Goal: Task Accomplishment & Management: Manage account settings

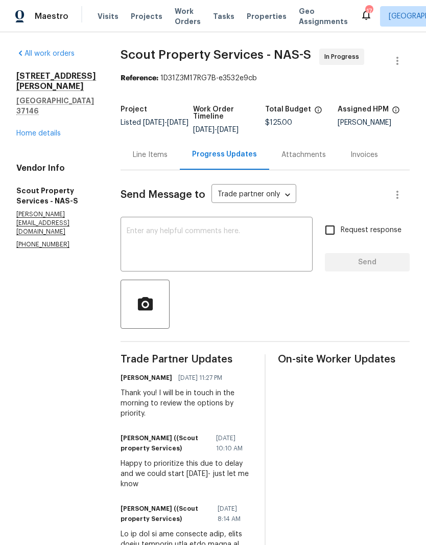
click at [133, 156] on div "Line Items" at bounding box center [150, 155] width 35 height 10
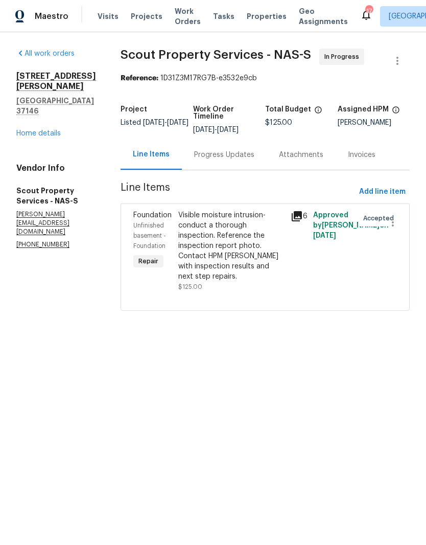
click at [206, 217] on div "Visible moisture intrusion- conduct a thorough inspection. Reference the inspec…" at bounding box center [231, 246] width 106 height 72
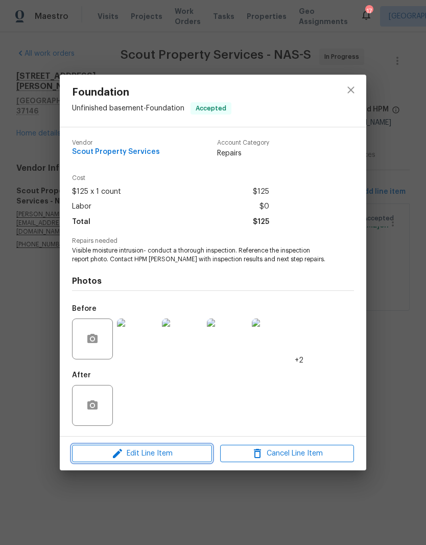
click at [190, 453] on span "Edit Line Item" at bounding box center [142, 453] width 134 height 13
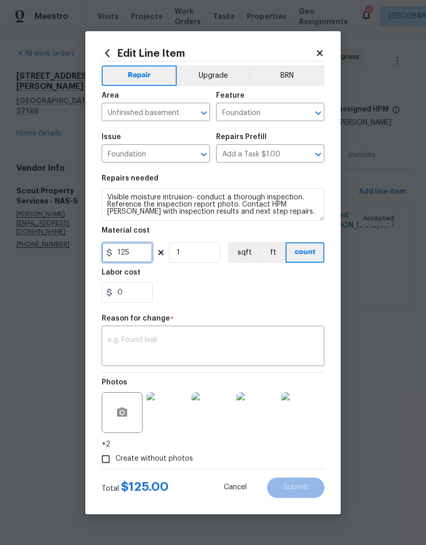
click at [144, 252] on input "125" at bounding box center [127, 252] width 51 height 20
type input "5"
click at [321, 54] on icon at bounding box center [320, 53] width 6 height 6
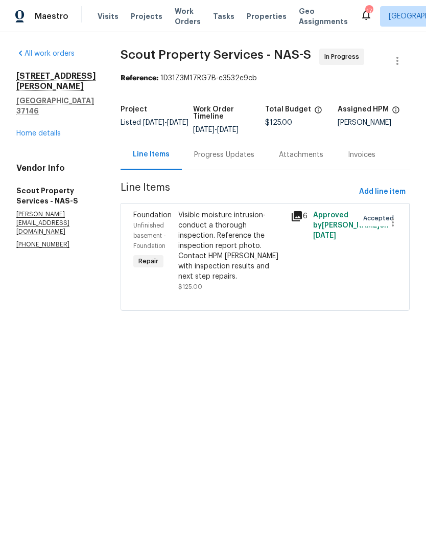
click at [210, 154] on div "Progress Updates" at bounding box center [224, 155] width 60 height 10
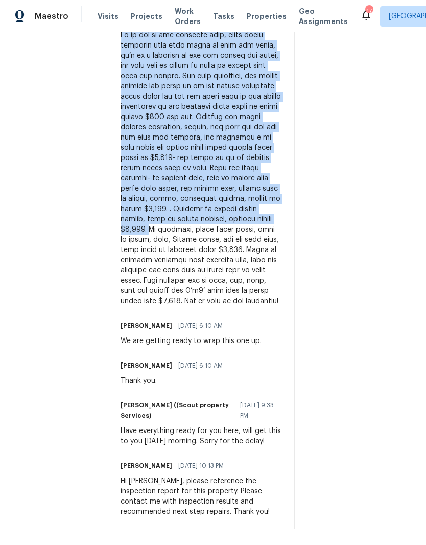
scroll to position [42, 0]
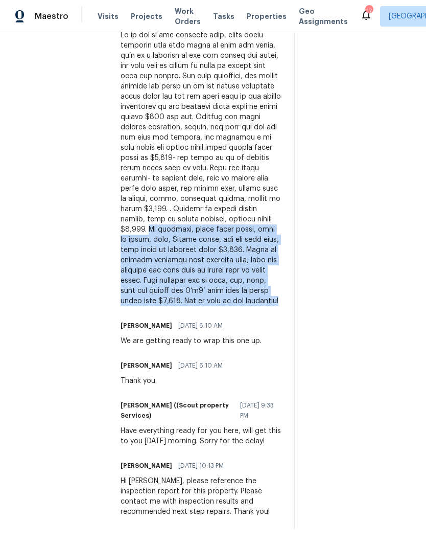
copy div "In basement, under front porch, need to clean, seal, Drylok walls, fix and seal…"
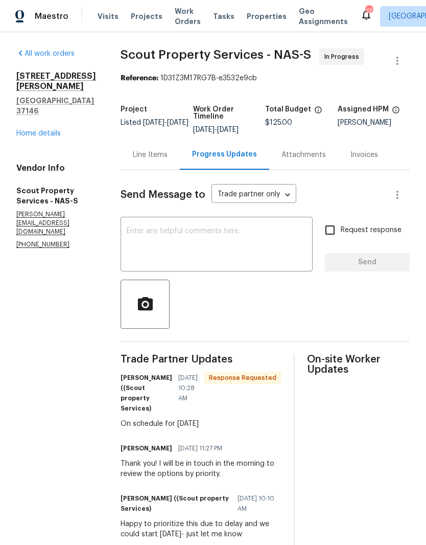
scroll to position [0, 0]
click at [133, 150] on div "Line Items" at bounding box center [150, 155] width 35 height 10
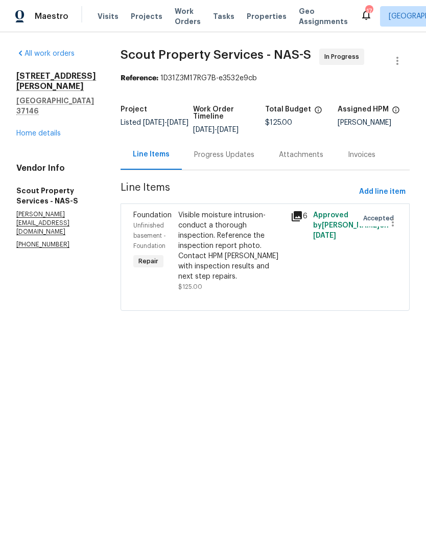
click at [220, 154] on div "Progress Updates" at bounding box center [224, 155] width 60 height 10
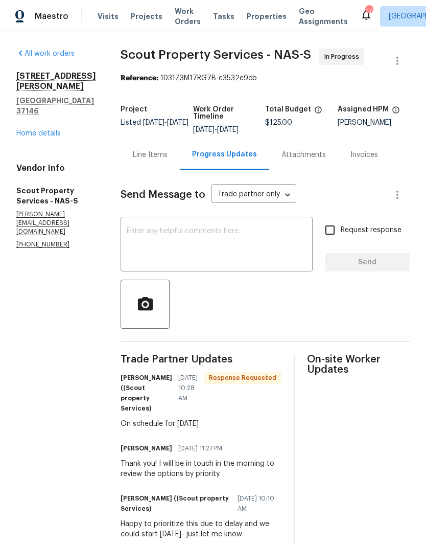
click at [133, 154] on div "Line Items" at bounding box center [150, 155] width 35 height 10
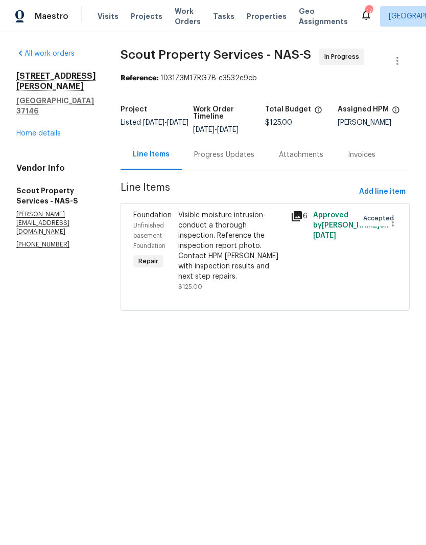
click at [197, 224] on div "Visible moisture intrusion- conduct a thorough inspection. Reference the inspec…" at bounding box center [231, 246] width 106 height 72
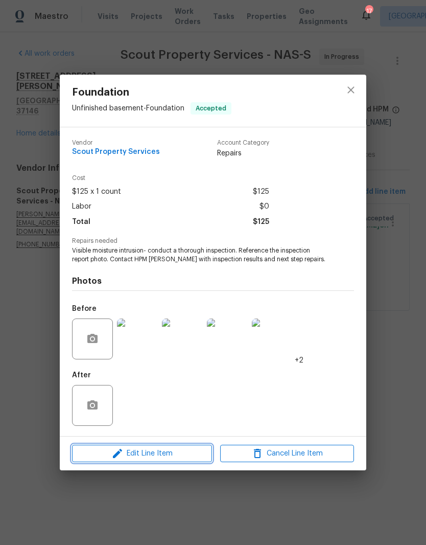
click at [184, 456] on span "Edit Line Item" at bounding box center [142, 453] width 134 height 13
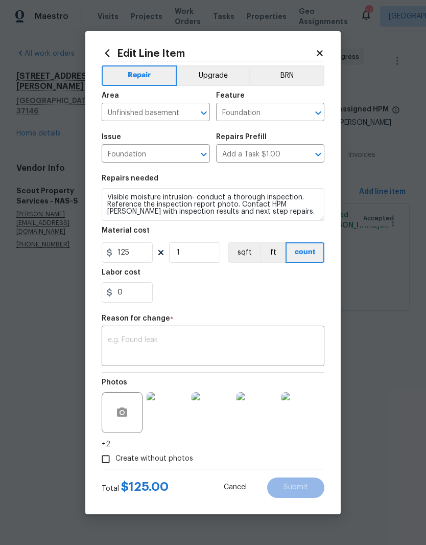
click at [139, 338] on textarea at bounding box center [213, 346] width 211 height 21
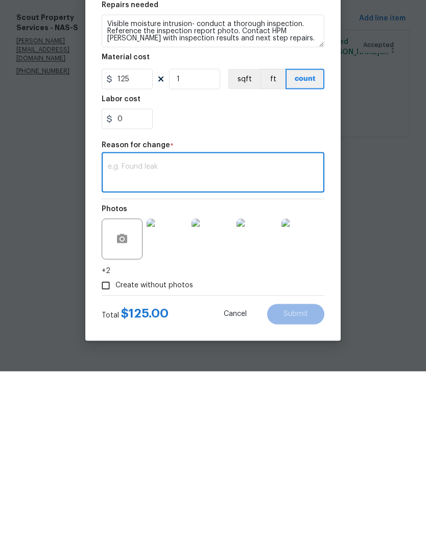
click at [128, 336] on textarea at bounding box center [213, 346] width 211 height 21
paste textarea "In basement, under front porch, need to clean, seal, Drylok walls, fix and seal…"
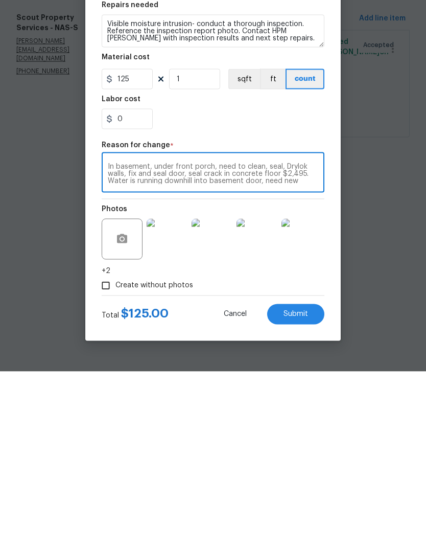
scroll to position [21, 0]
type textarea "In basement, under front porch, need to clean, seal, Drylok walls, fix and seal…"
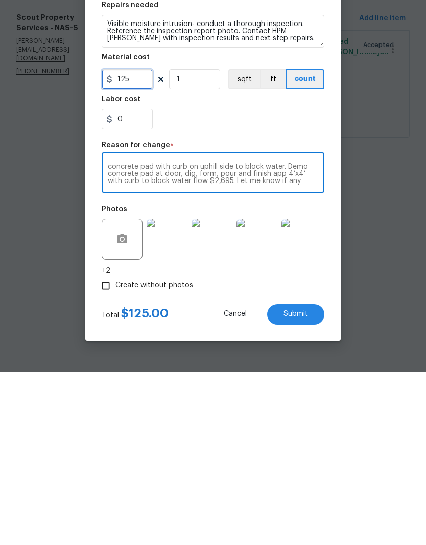
click at [139, 242] on input "125" at bounding box center [127, 252] width 51 height 20
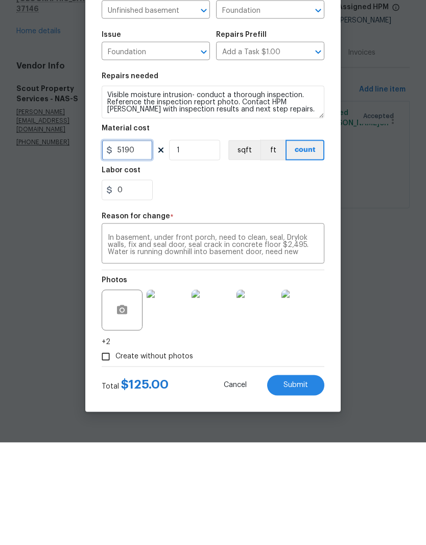
scroll to position [0, 0]
type input "5190"
click at [249, 336] on textarea "In basement, under front porch, need to clean, seal, Drylok walls, fix and seal…" at bounding box center [213, 346] width 211 height 21
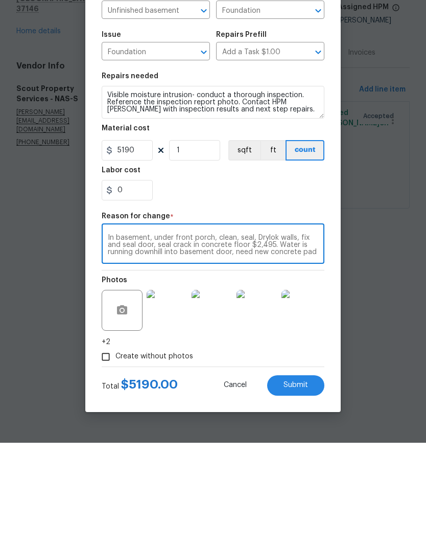
click at [238, 336] on textarea "In basement, under front porch, clean, seal, Drylok walls, fix and seal door, s…" at bounding box center [213, 346] width 211 height 21
click at [218, 336] on textarea "In basement, under front porch, clean, seal, Drylok walls, fix and seal door, s…" at bounding box center [213, 346] width 211 height 21
click at [279, 336] on textarea "In basement, under front porch - clean, seal, Drylok walls, fix and seal door, …" at bounding box center [213, 346] width 211 height 21
click at [310, 336] on textarea "In basement, under front porch - clean, seal, Drylok walls, fix and seal door, …" at bounding box center [213, 346] width 211 height 21
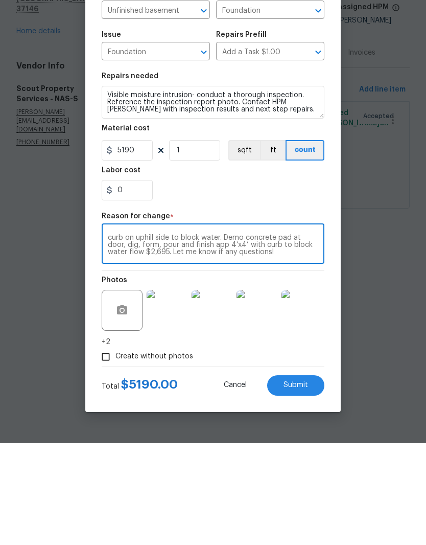
scroll to position [21, 0]
click at [272, 336] on textarea "In basement, under front porch - clean, seal, Drylok walls, fix and seal door, …" at bounding box center [213, 346] width 211 height 21
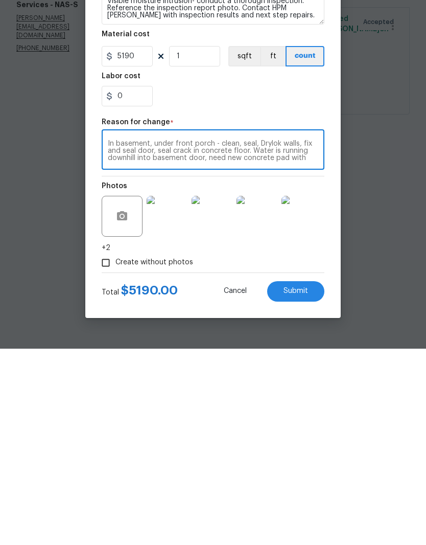
scroll to position [0, 0]
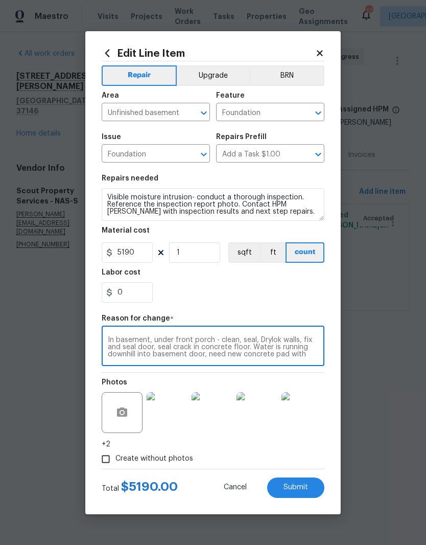
type textarea "In basement, under front porch - clean, seal, Drylok walls, fix and seal door, …"
click at [304, 493] on button "Submit" at bounding box center [295, 487] width 57 height 20
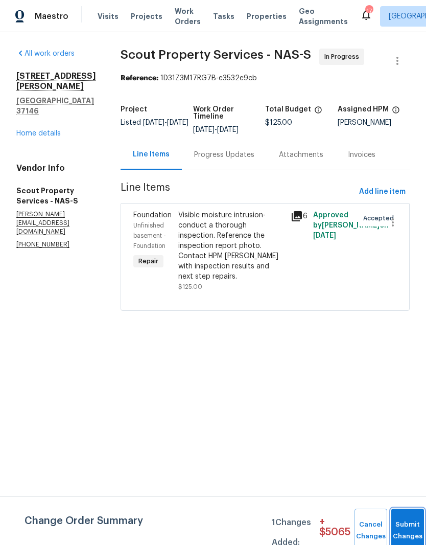
click at [406, 523] on button "Submit Changes" at bounding box center [407, 531] width 33 height 44
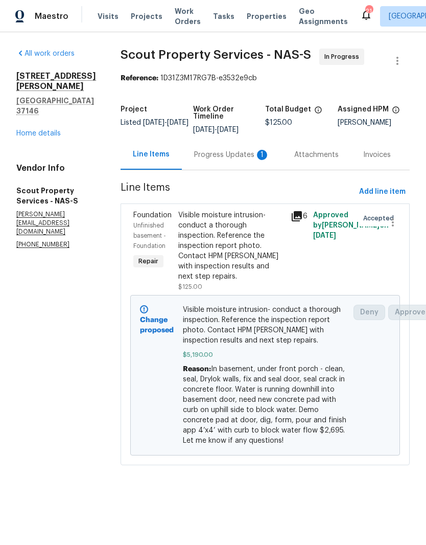
click at [196, 159] on div "Progress Updates 1" at bounding box center [232, 155] width 76 height 10
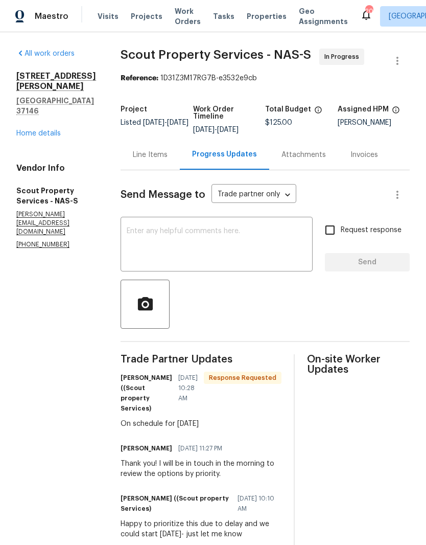
click at [200, 236] on textarea at bounding box center [217, 245] width 180 height 36
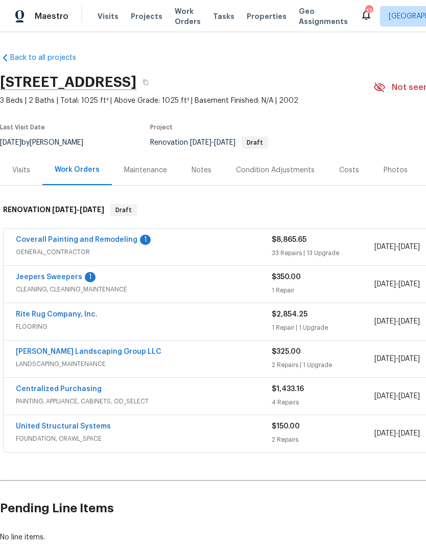
click at [114, 241] on link "Coverall Painting and Remodeling" at bounding box center [77, 239] width 122 height 7
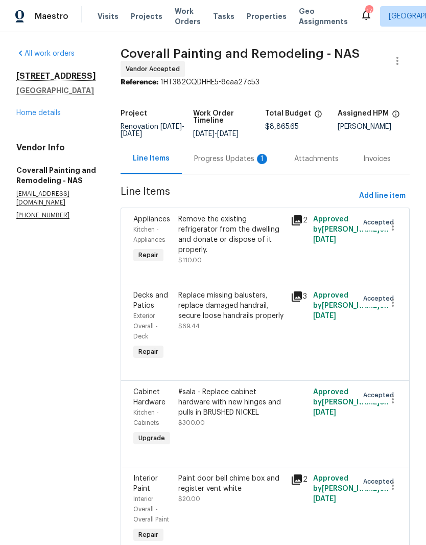
click at [245, 164] on div "Progress Updates 1" at bounding box center [232, 159] width 76 height 10
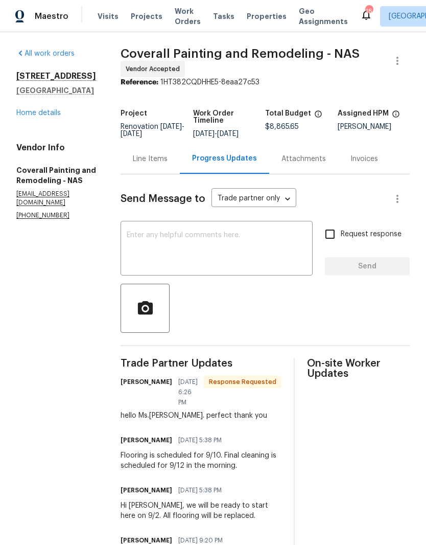
click at [247, 244] on textarea at bounding box center [217, 250] width 180 height 36
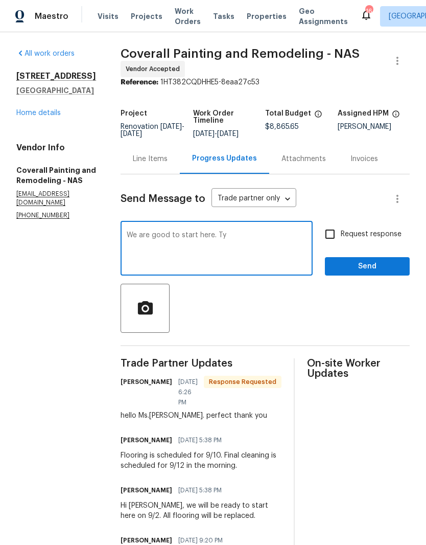
type textarea "We are good to start here. Ty"
click at [371, 273] on span "Send" at bounding box center [367, 266] width 68 height 13
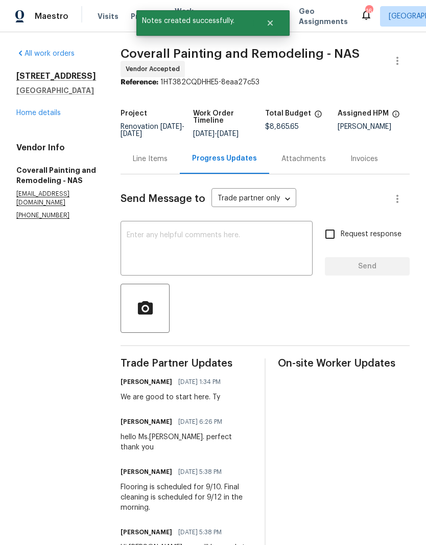
click at [55, 115] on link "Home details" at bounding box center [38, 112] width 44 height 7
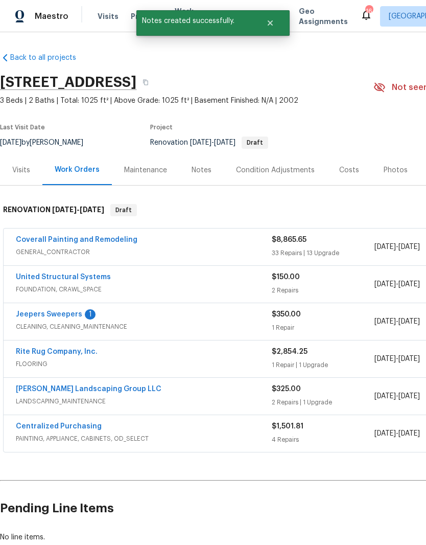
click at [102, 318] on div "Jeepers Sweepers 1" at bounding box center [144, 315] width 256 height 12
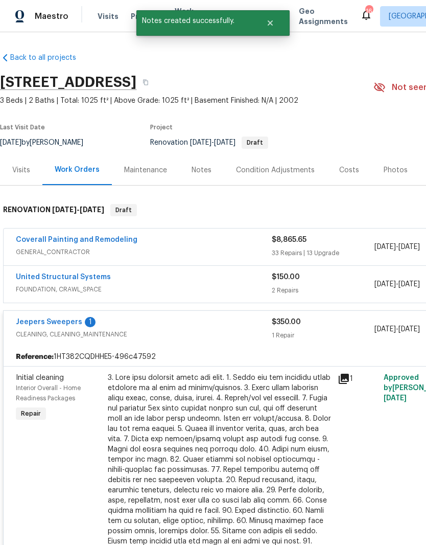
click at [71, 322] on link "Jeepers Sweepers" at bounding box center [49, 321] width 66 height 7
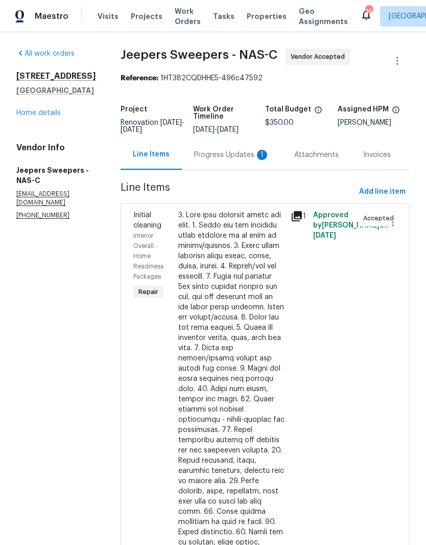
click at [229, 160] on div "Progress Updates 1" at bounding box center [232, 155] width 76 height 10
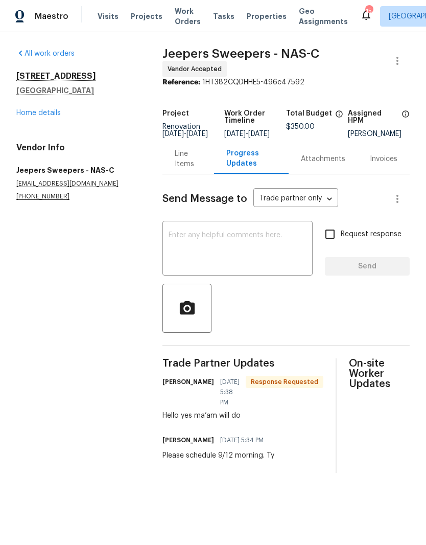
click at [56, 114] on link "Home details" at bounding box center [38, 112] width 44 height 7
